Goal: Task Accomplishment & Management: Manage account settings

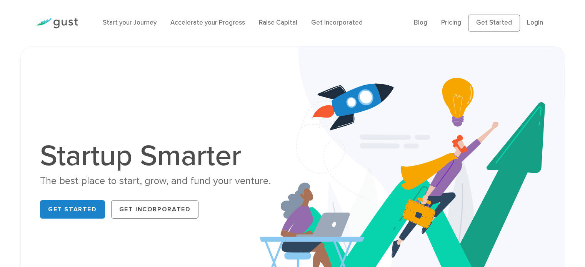
click at [532, 27] on li "Login" at bounding box center [535, 23] width 16 height 10
click at [534, 21] on link "Login" at bounding box center [535, 23] width 16 height 8
click at [534, 22] on link "Login" at bounding box center [535, 23] width 16 height 8
